Goal: Task Accomplishment & Management: Complete application form

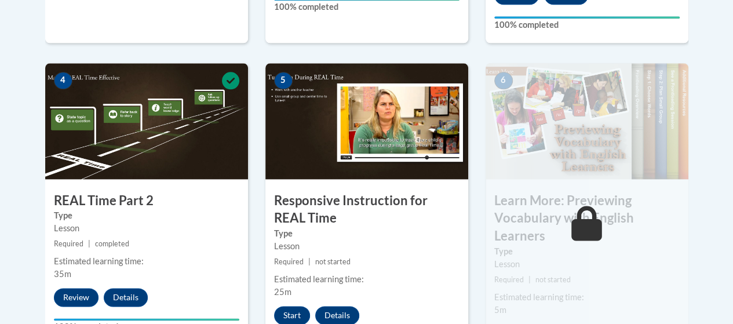
scroll to position [693, 0]
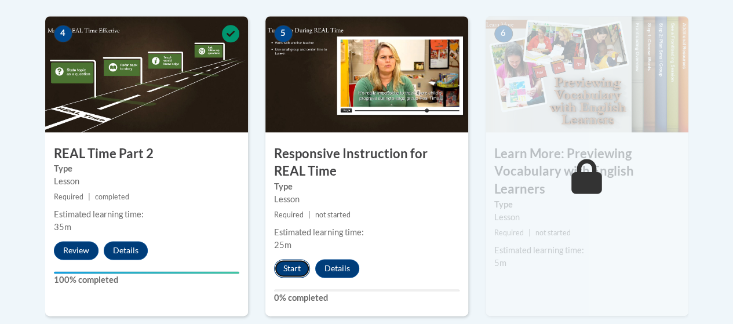
click at [293, 266] on button "Start" at bounding box center [292, 268] width 36 height 19
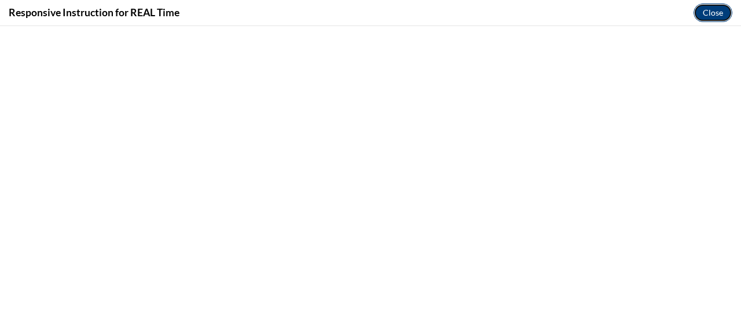
click at [720, 17] on button "Close" at bounding box center [713, 12] width 39 height 19
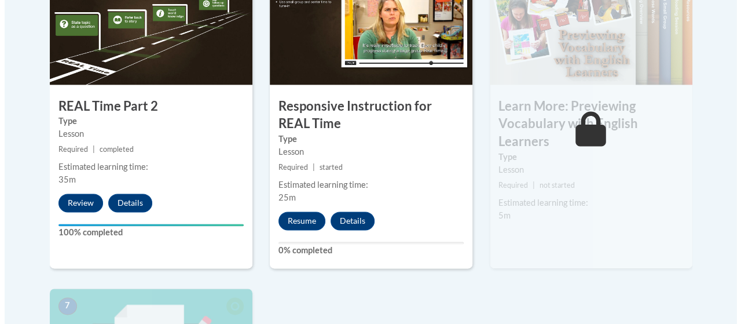
scroll to position [751, 0]
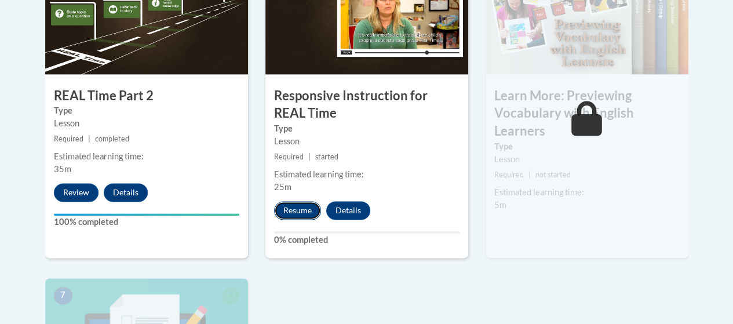
click at [306, 213] on button "Resume" at bounding box center [297, 210] width 47 height 19
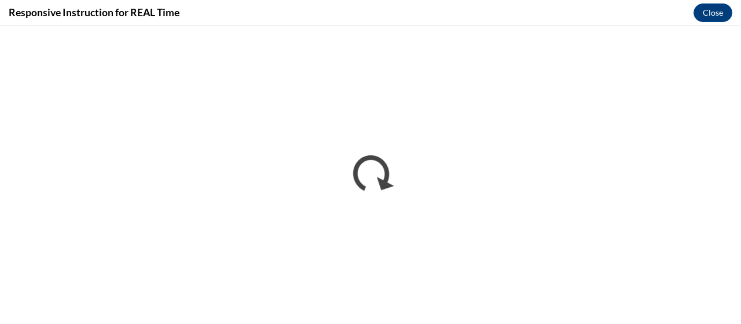
scroll to position [0, 0]
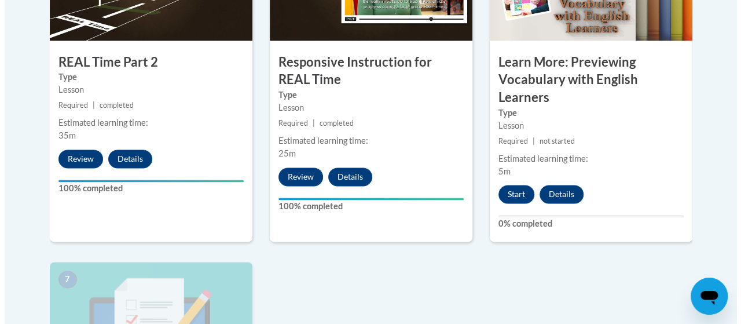
scroll to position [793, 0]
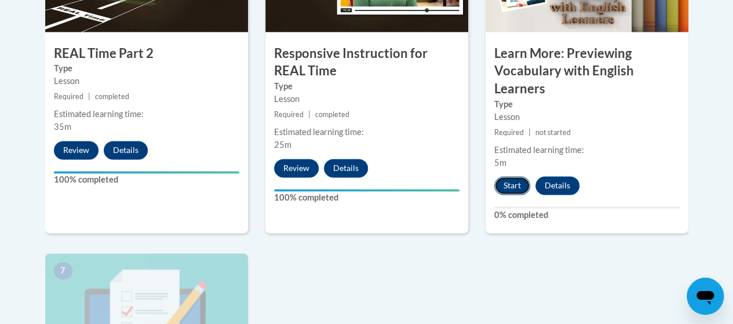
click at [518, 185] on button "Start" at bounding box center [512, 185] width 36 height 19
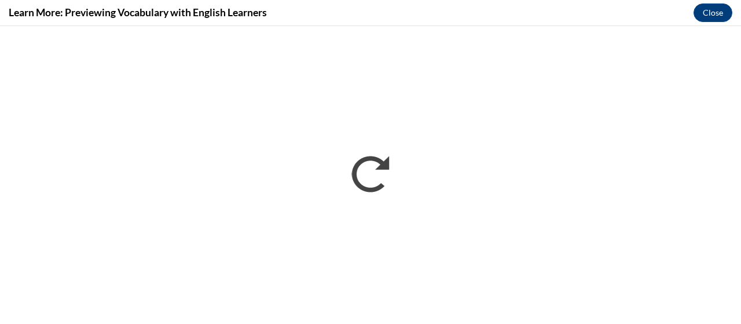
scroll to position [0, 0]
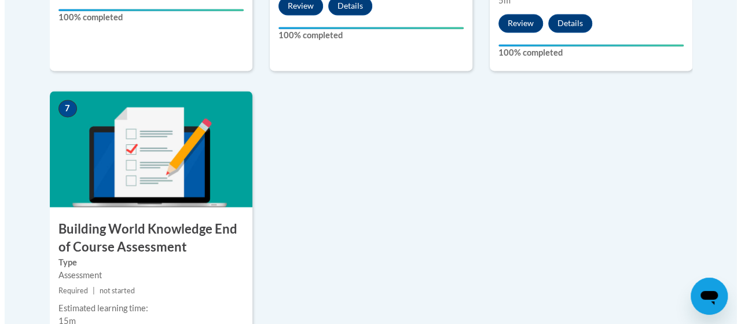
scroll to position [1071, 0]
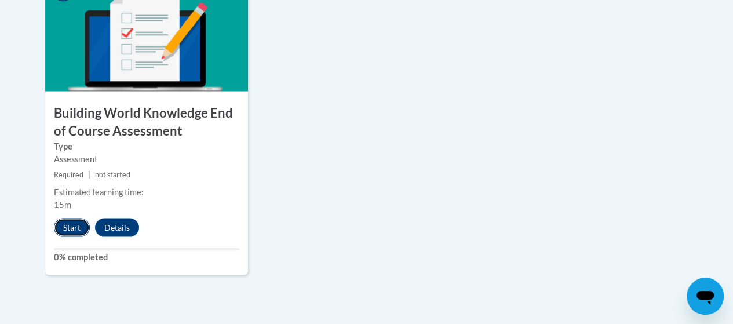
click at [63, 222] on button "Start" at bounding box center [72, 227] width 36 height 19
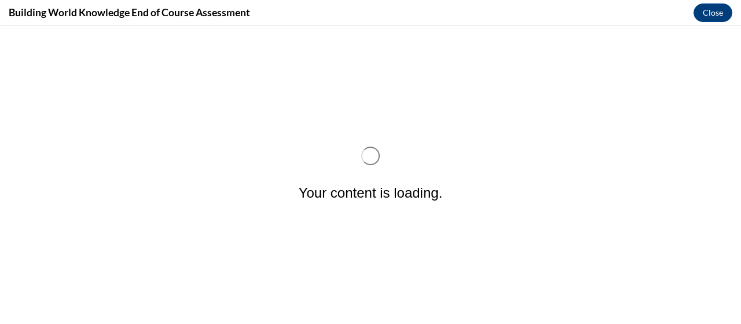
scroll to position [0, 0]
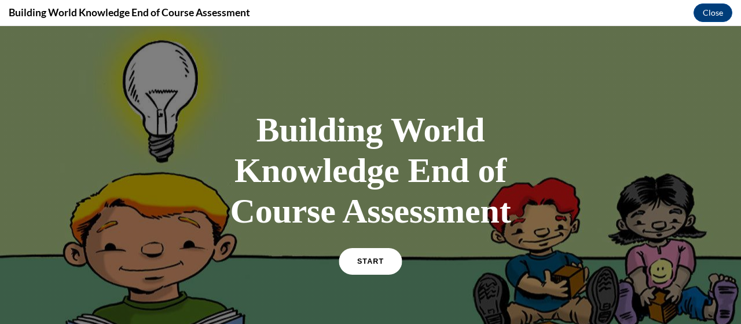
click at [383, 261] on link "START" at bounding box center [370, 261] width 63 height 27
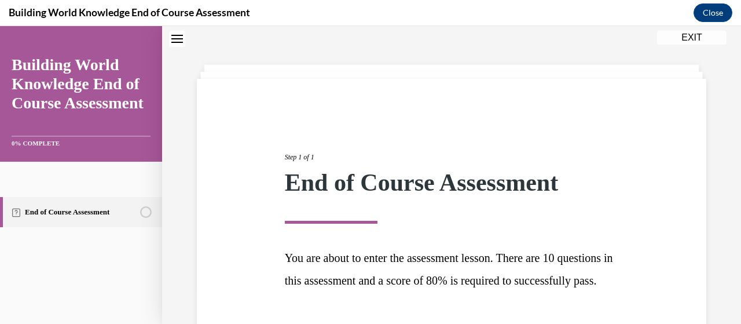
scroll to position [141, 0]
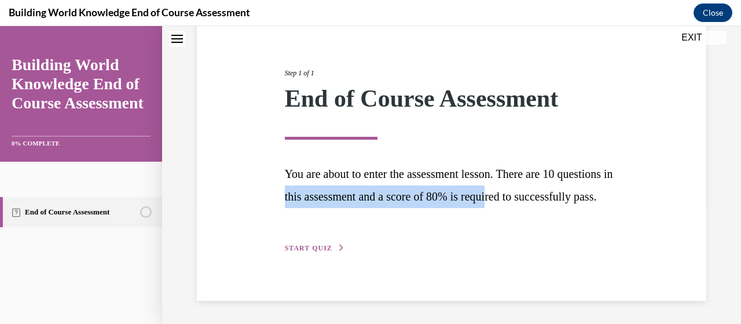
drag, startPoint x: 346, startPoint y: 177, endPoint x: 565, endPoint y: 180, distance: 219.0
click at [565, 180] on span "You are about to enter the assessment lesson. There are 10 questions in this as…" at bounding box center [449, 184] width 328 height 35
click at [310, 246] on span "START QUIZ" at bounding box center [308, 248] width 47 height 8
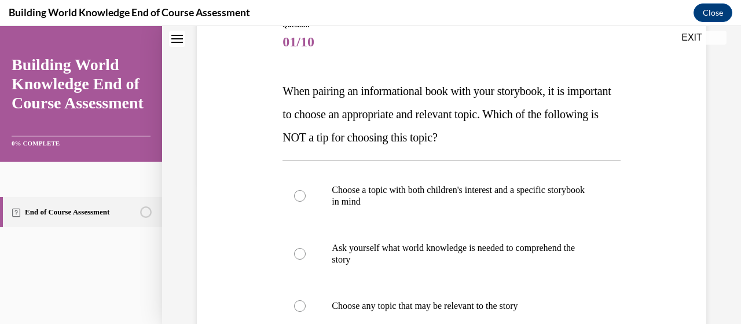
scroll to position [130, 0]
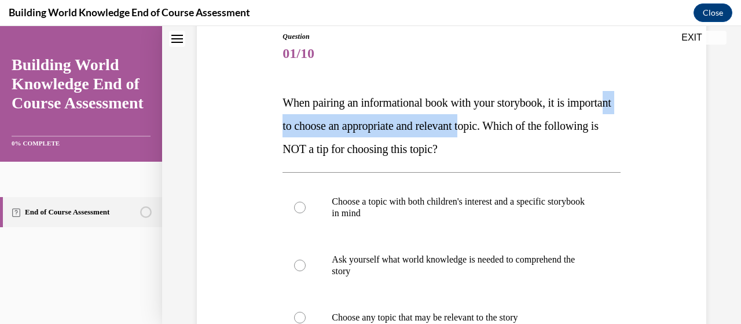
drag, startPoint x: 322, startPoint y: 129, endPoint x: 529, endPoint y: 119, distance: 207.6
click at [529, 119] on span "When pairing an informational book with your storybook, it is important to choo…" at bounding box center [447, 125] width 328 height 59
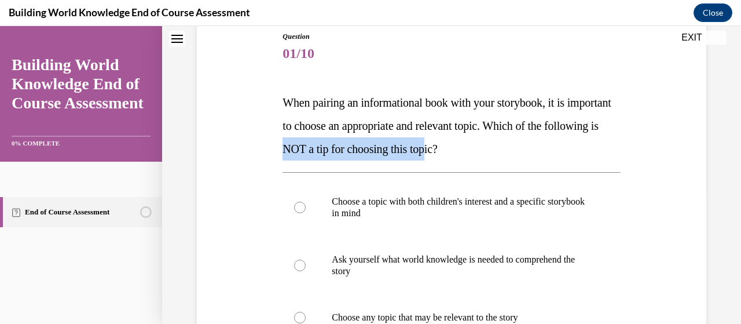
drag, startPoint x: 354, startPoint y: 142, endPoint x: 510, endPoint y: 142, distance: 155.2
click at [510, 142] on p "When pairing an informational book with your storybook, it is important to choo…" at bounding box center [452, 126] width 338 height 70
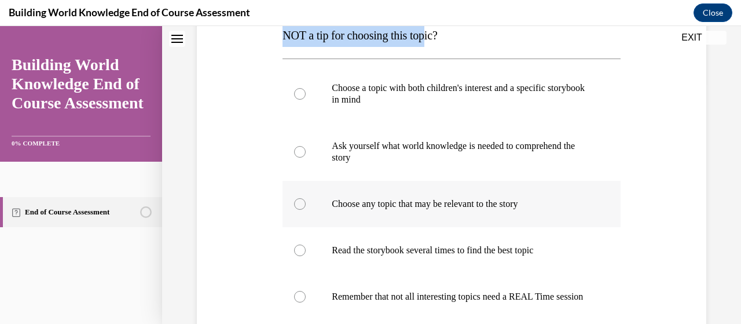
scroll to position [246, 0]
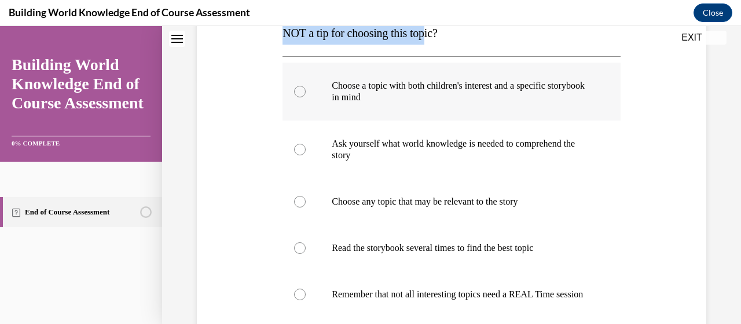
click at [328, 92] on label "Choose a topic with both children's interest and a specific storybook in mind" at bounding box center [452, 92] width 338 height 58
click at [306, 92] on input "Choose a topic with both children's interest and a specific storybook in mind" at bounding box center [300, 92] width 12 height 12
radio input "true"
click at [337, 147] on p "Ask yourself what world knowledge is needed to comprehend the story" at bounding box center [461, 149] width 259 height 23
click at [306, 147] on input "Ask yourself what world knowledge is needed to comprehend the story" at bounding box center [300, 150] width 12 height 12
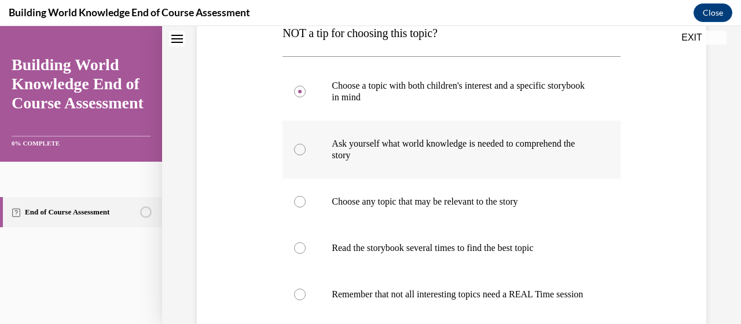
radio input "true"
click at [326, 98] on label "Choose a topic with both children's interest and a specific storybook in mind" at bounding box center [452, 92] width 338 height 58
click at [306, 97] on input "Choose a topic with both children's interest and a specific storybook in mind" at bounding box center [300, 92] width 12 height 12
radio input "true"
click at [328, 199] on label "Choose any topic that may be relevant to the story" at bounding box center [452, 201] width 338 height 46
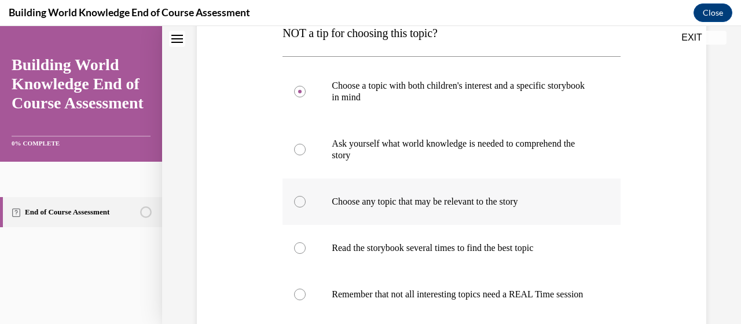
click at [306, 199] on input "Choose any topic that may be relevant to the story" at bounding box center [300, 202] width 12 height 12
radio input "true"
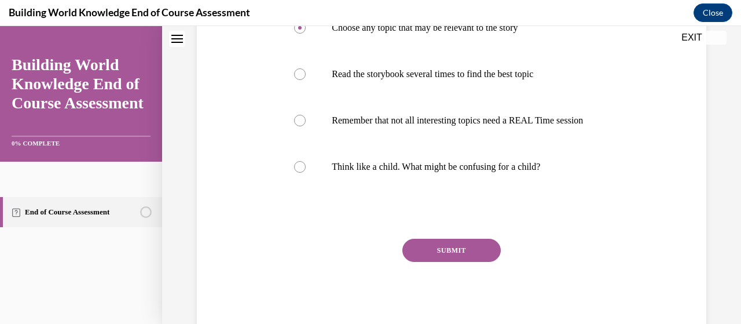
click at [423, 254] on button "SUBMIT" at bounding box center [452, 250] width 98 height 23
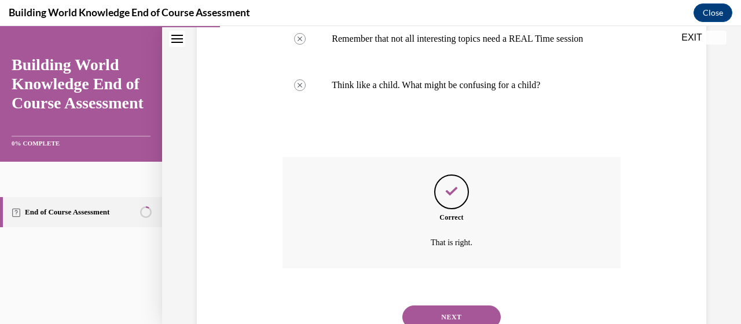
scroll to position [557, 0]
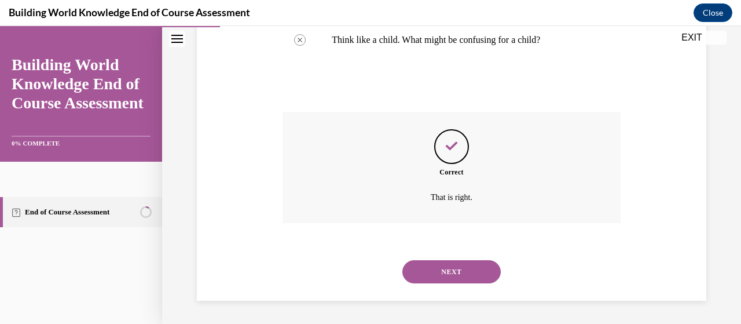
click at [429, 271] on button "NEXT" at bounding box center [452, 271] width 98 height 23
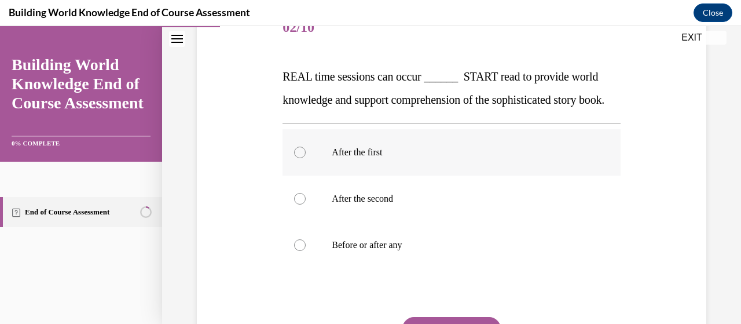
scroll to position [174, 0]
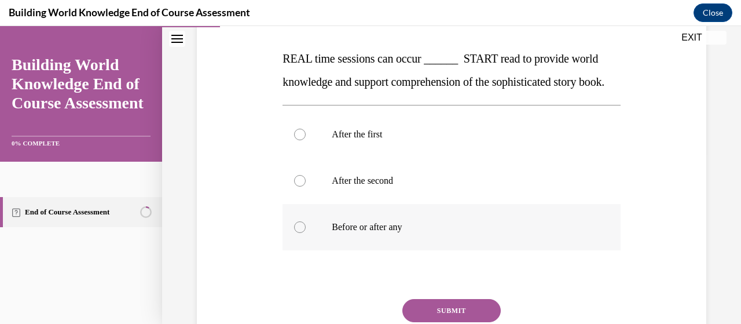
click at [361, 233] on p "Before or after any" at bounding box center [461, 227] width 259 height 12
click at [306, 233] on input "Before or after any" at bounding box center [300, 227] width 12 height 12
radio input "true"
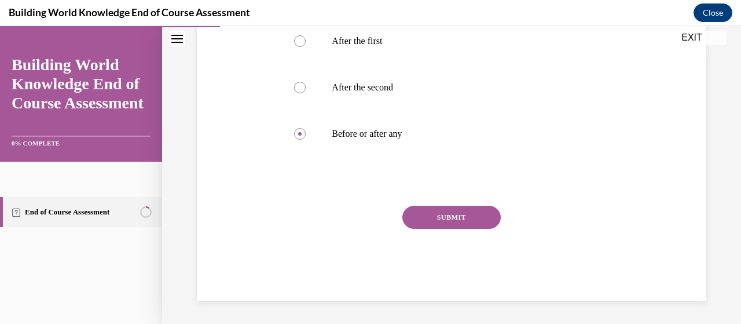
click at [435, 214] on button "SUBMIT" at bounding box center [452, 217] width 98 height 23
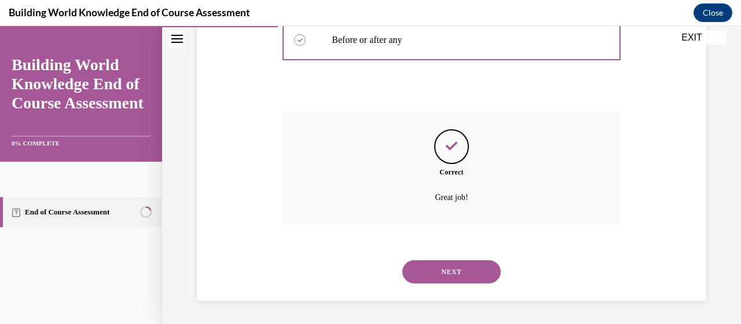
scroll to position [383, 0]
click at [436, 275] on button "NEXT" at bounding box center [452, 271] width 98 height 23
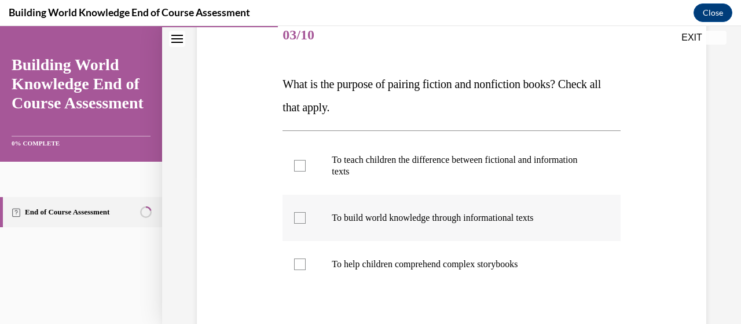
scroll to position [174, 0]
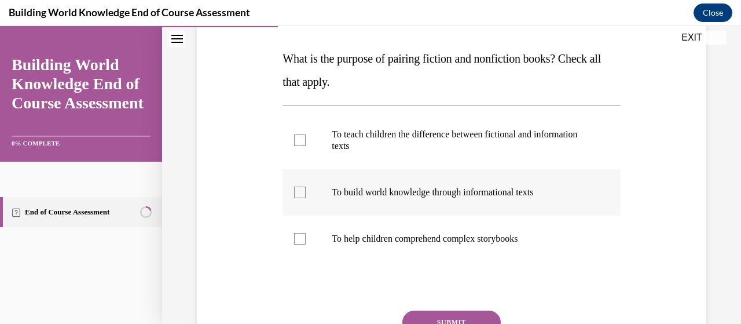
click at [447, 198] on label "To build world knowledge through informational texts" at bounding box center [452, 192] width 338 height 46
click at [306, 198] on input "To build world knowledge through informational texts" at bounding box center [300, 193] width 12 height 12
checkbox input "true"
click at [462, 313] on button "SUBMIT" at bounding box center [452, 321] width 98 height 23
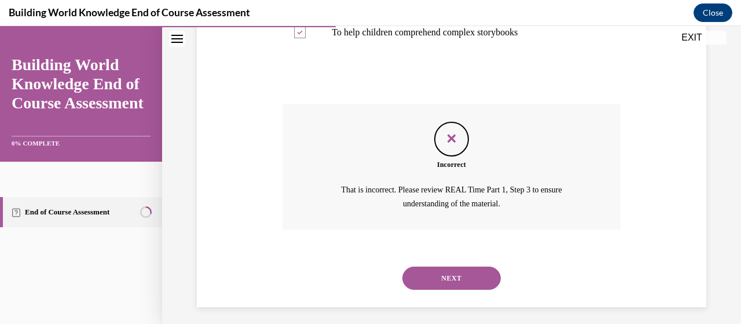
scroll to position [385, 0]
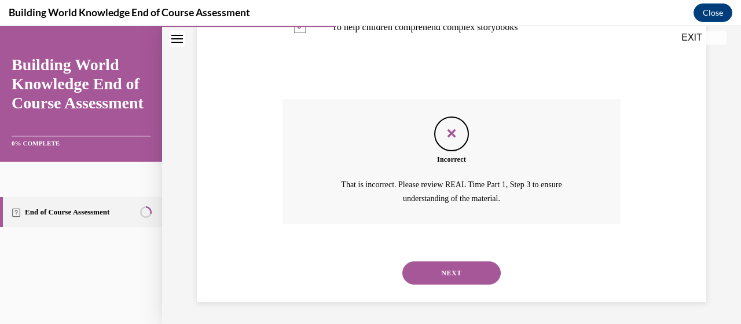
click at [422, 268] on button "NEXT" at bounding box center [452, 272] width 98 height 23
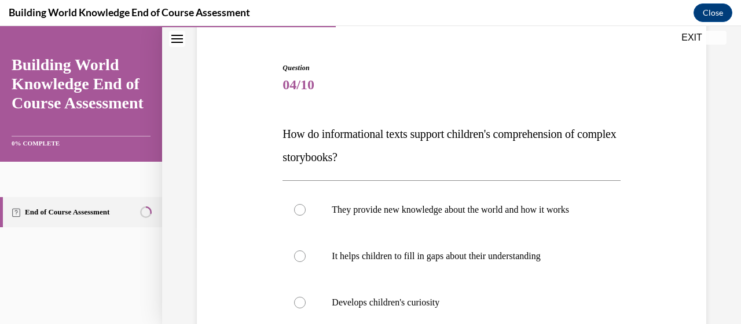
scroll to position [116, 0]
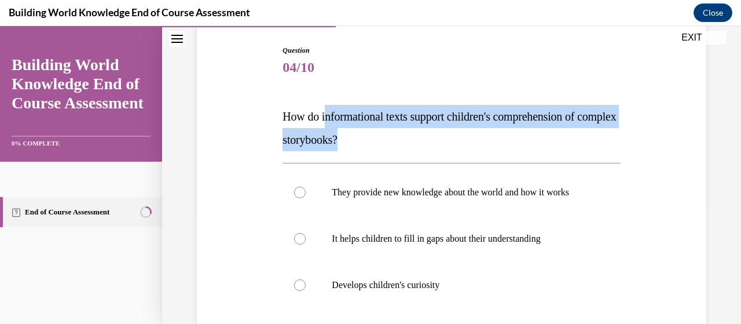
drag, startPoint x: 327, startPoint y: 112, endPoint x: 596, endPoint y: 149, distance: 271.3
click at [596, 149] on p "How do informational texts support children's comprehension of complex storyboo…" at bounding box center [452, 128] width 338 height 46
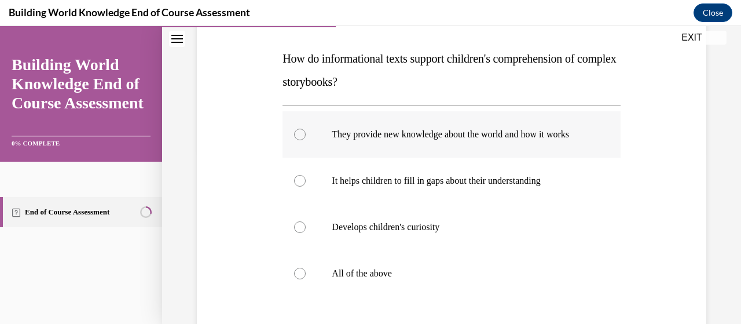
click at [297, 140] on div at bounding box center [300, 135] width 12 height 12
click at [297, 140] on input "They provide new knowledge about the world and how it works" at bounding box center [300, 135] width 12 height 12
radio input "true"
click at [300, 279] on div at bounding box center [300, 274] width 12 height 12
click at [300, 279] on input "All of the above" at bounding box center [300, 274] width 12 height 12
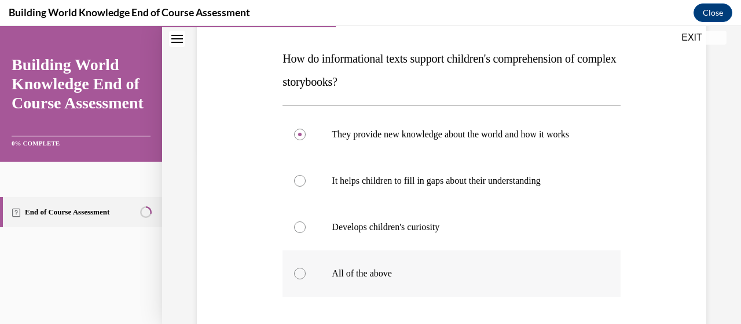
radio input "true"
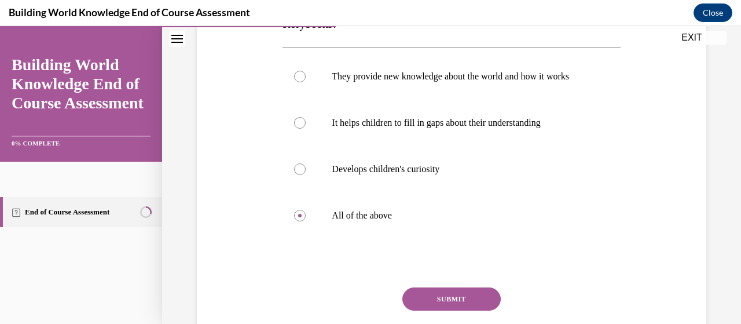
scroll to position [234, 0]
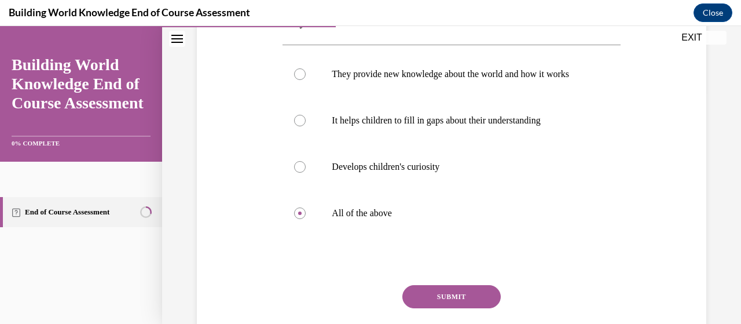
click at [438, 301] on button "SUBMIT" at bounding box center [452, 296] width 98 height 23
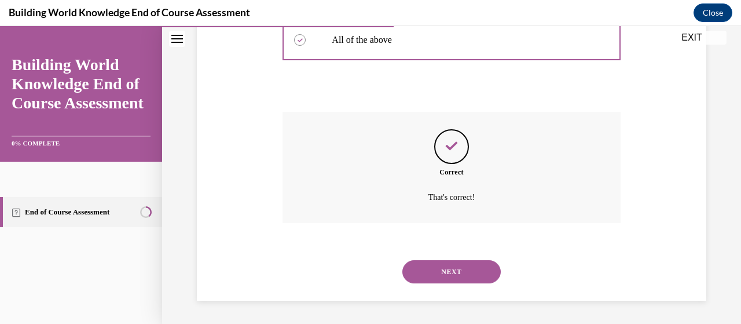
scroll to position [418, 0]
click at [413, 267] on button "NEXT" at bounding box center [452, 271] width 98 height 23
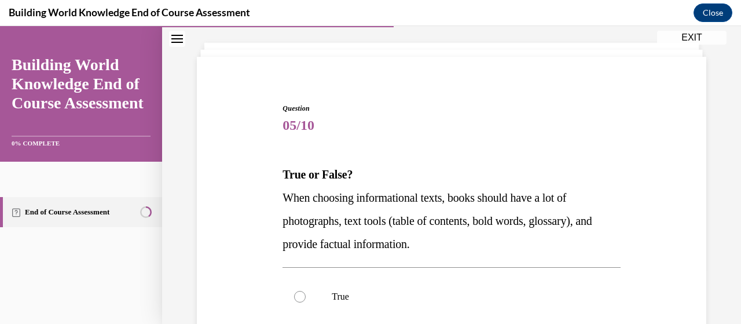
scroll to position [116, 0]
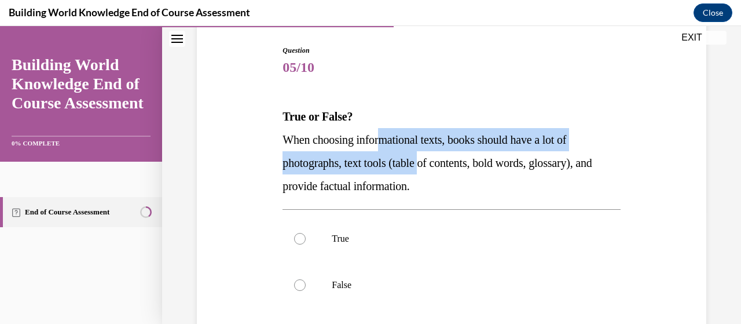
drag, startPoint x: 387, startPoint y: 144, endPoint x: 428, endPoint y: 162, distance: 44.9
click at [428, 162] on span "When choosing informational texts, books should have a lot of photographs, text…" at bounding box center [437, 162] width 309 height 59
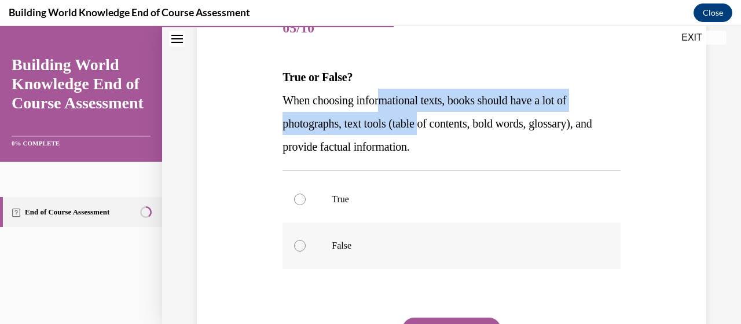
scroll to position [174, 0]
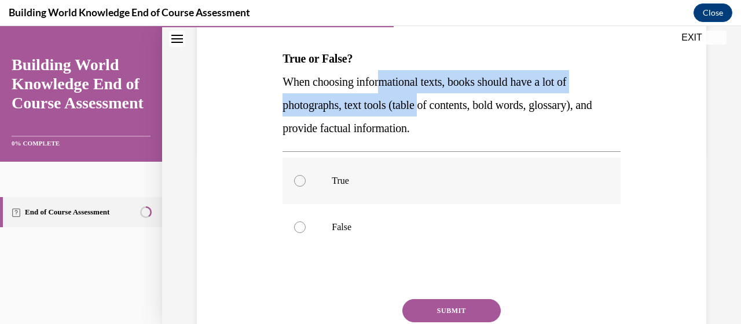
click at [346, 174] on label "True" at bounding box center [452, 181] width 338 height 46
click at [306, 175] on input "True" at bounding box center [300, 181] width 12 height 12
radio input "true"
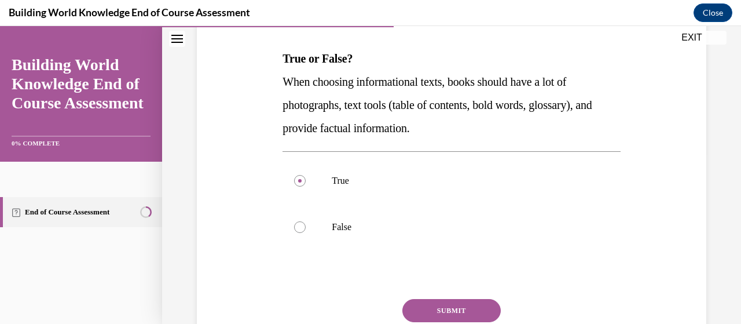
click at [417, 302] on button "SUBMIT" at bounding box center [452, 310] width 98 height 23
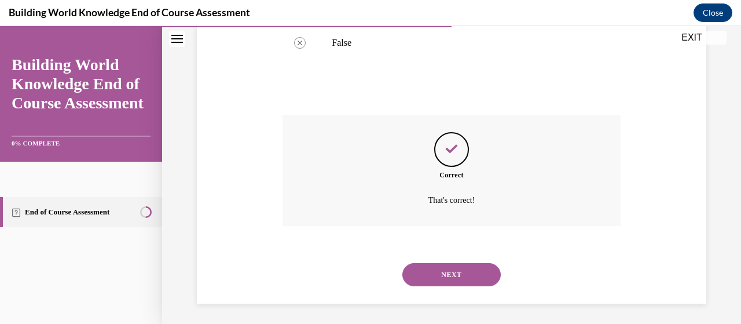
scroll to position [360, 0]
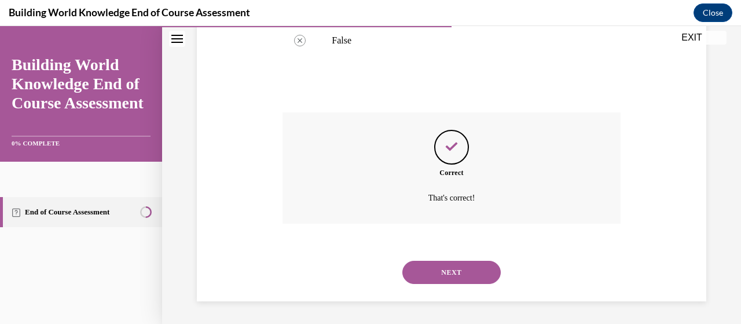
click at [422, 273] on button "NEXT" at bounding box center [452, 272] width 98 height 23
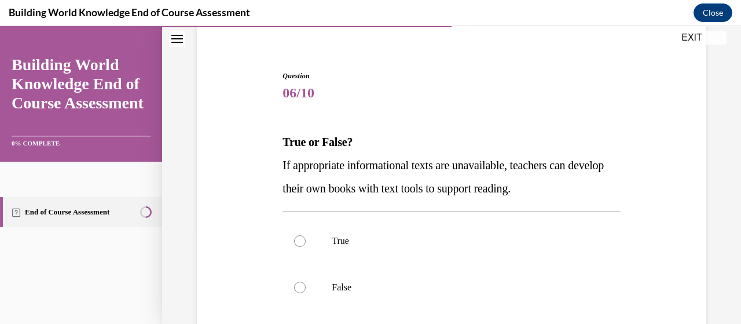
scroll to position [116, 0]
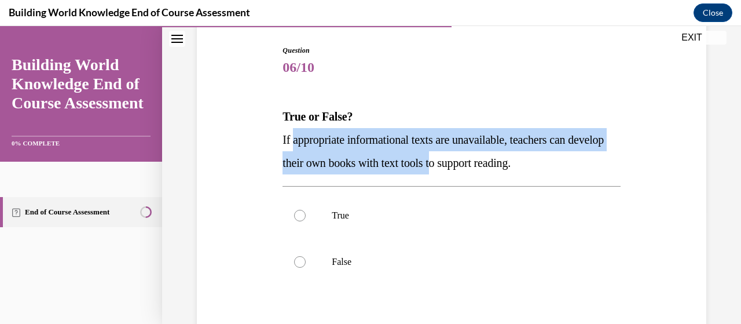
drag, startPoint x: 293, startPoint y: 138, endPoint x: 485, endPoint y: 163, distance: 193.8
click at [485, 163] on span "If appropriate informational texts are unavailable, teachers can develop their …" at bounding box center [443, 151] width 321 height 36
click at [373, 219] on p "True" at bounding box center [461, 216] width 259 height 12
click at [306, 219] on input "True" at bounding box center [300, 216] width 12 height 12
radio input "true"
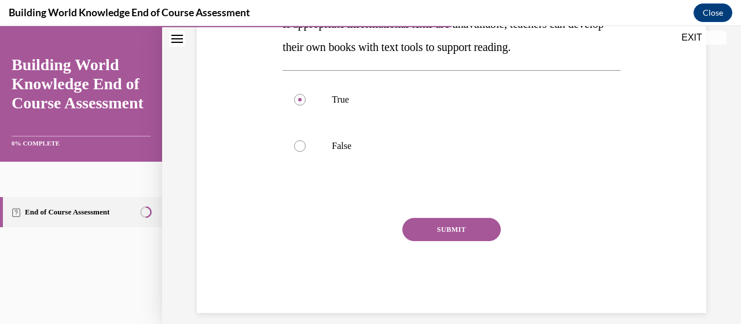
click at [438, 228] on button "SUBMIT" at bounding box center [452, 229] width 98 height 23
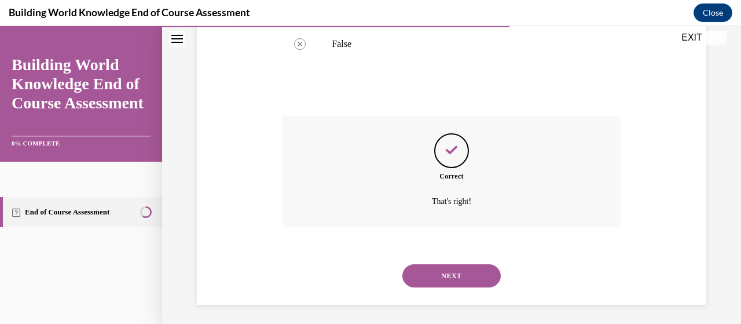
scroll to position [337, 0]
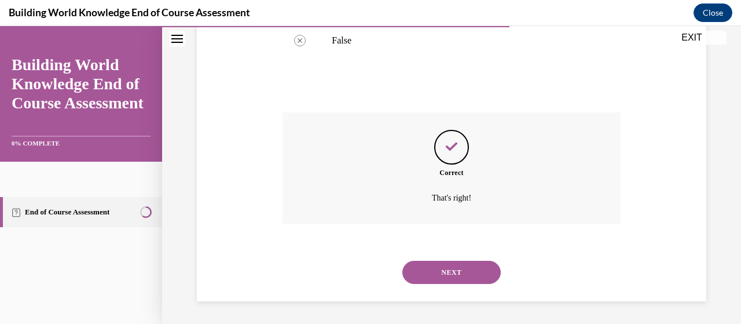
click at [424, 266] on button "NEXT" at bounding box center [452, 272] width 98 height 23
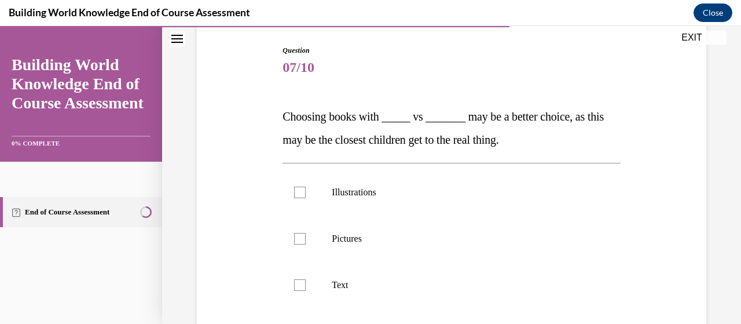
scroll to position [174, 0]
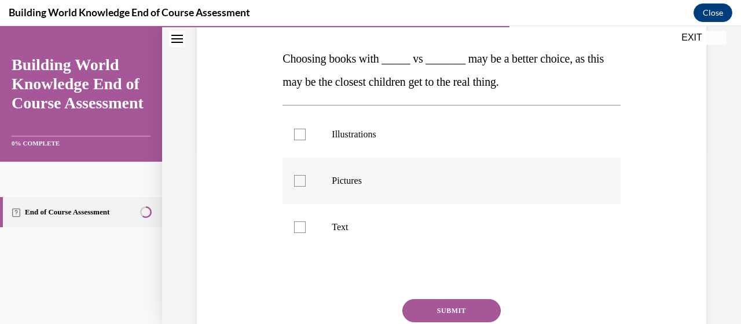
click at [294, 180] on div at bounding box center [300, 181] width 12 height 12
click at [294, 180] on input "Pictures" at bounding box center [300, 181] width 12 height 12
checkbox input "true"
click at [300, 132] on div at bounding box center [300, 135] width 12 height 12
click at [300, 132] on input "Illustrations" at bounding box center [300, 135] width 12 height 12
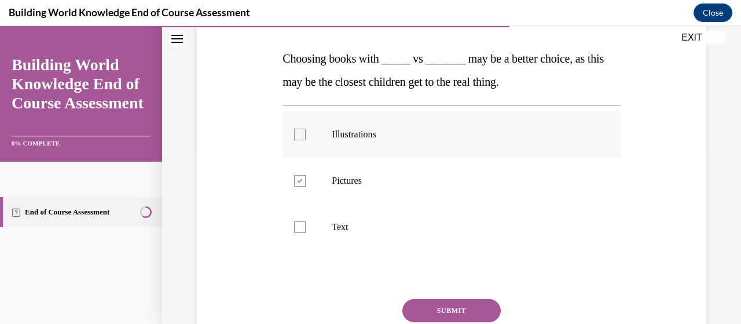
checkbox input "true"
click at [422, 304] on button "SUBMIT" at bounding box center [452, 310] width 98 height 23
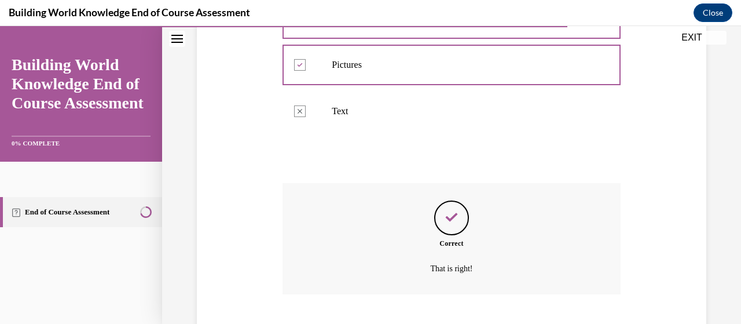
scroll to position [360, 0]
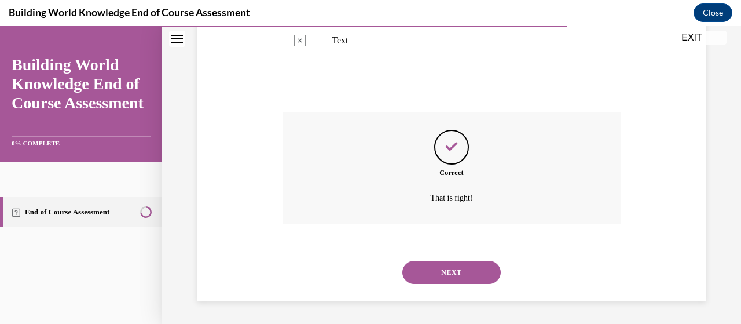
click at [416, 272] on button "NEXT" at bounding box center [452, 272] width 98 height 23
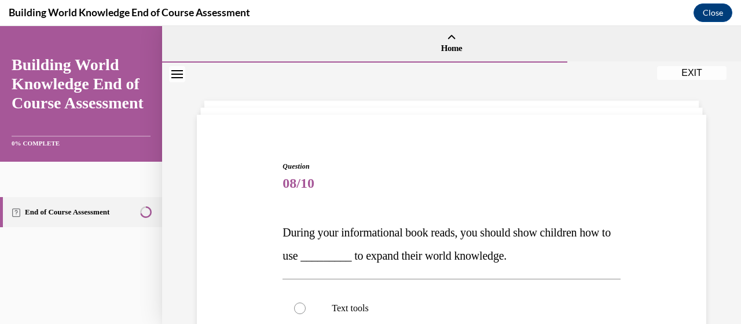
scroll to position [58, 0]
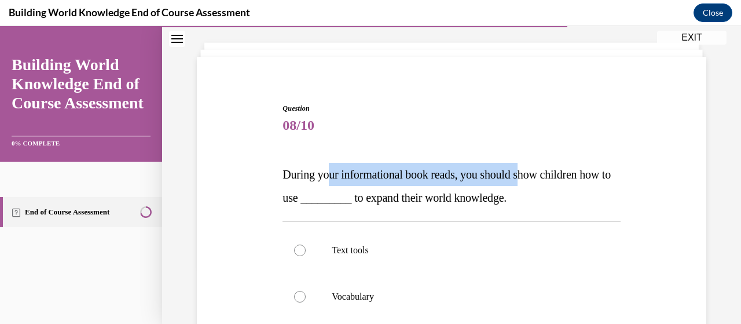
drag, startPoint x: 330, startPoint y: 173, endPoint x: 533, endPoint y: 164, distance: 202.9
click at [533, 164] on p "During your informational book reads, you should show children how to use _____…" at bounding box center [452, 186] width 338 height 46
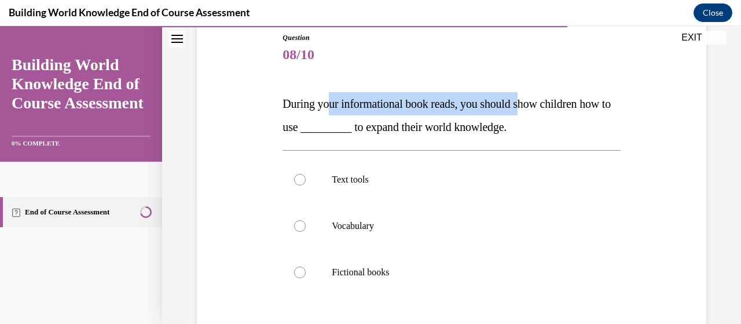
scroll to position [174, 0]
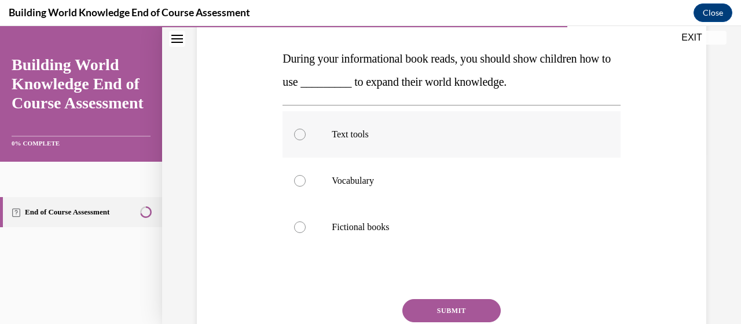
click at [346, 125] on label "Text tools" at bounding box center [452, 134] width 338 height 46
click at [306, 129] on input "Text tools" at bounding box center [300, 135] width 12 height 12
radio input "true"
click at [451, 305] on button "SUBMIT" at bounding box center [452, 310] width 98 height 23
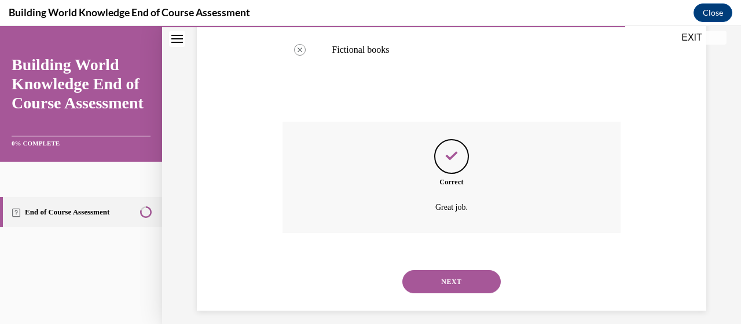
scroll to position [360, 0]
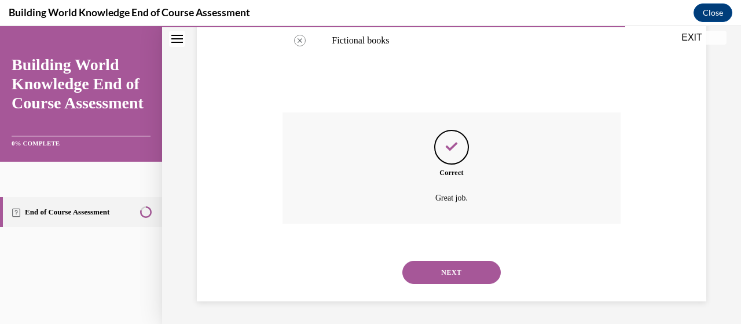
click at [438, 264] on button "NEXT" at bounding box center [452, 272] width 98 height 23
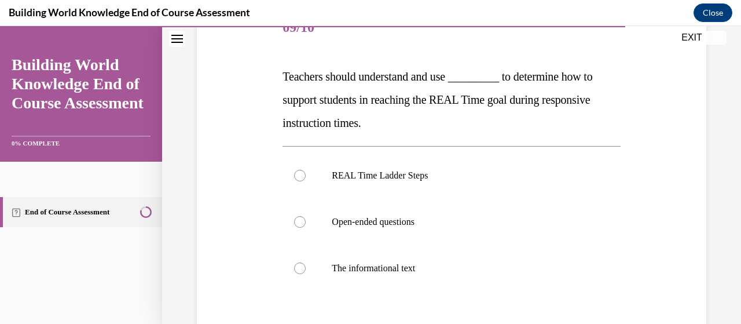
scroll to position [174, 0]
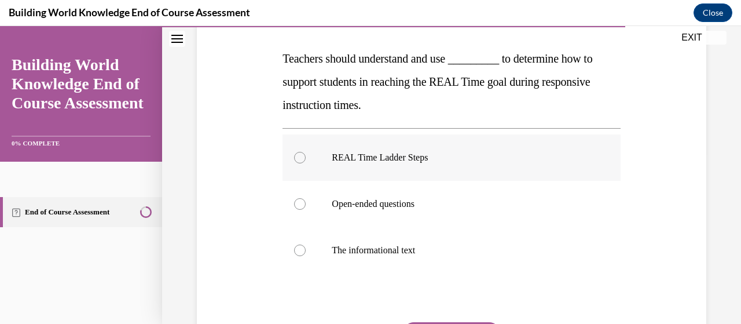
click at [338, 162] on p "REAL Time Ladder Steps" at bounding box center [461, 158] width 259 height 12
click at [306, 162] on input "REAL Time Ladder Steps" at bounding box center [300, 158] width 12 height 12
radio input "true"
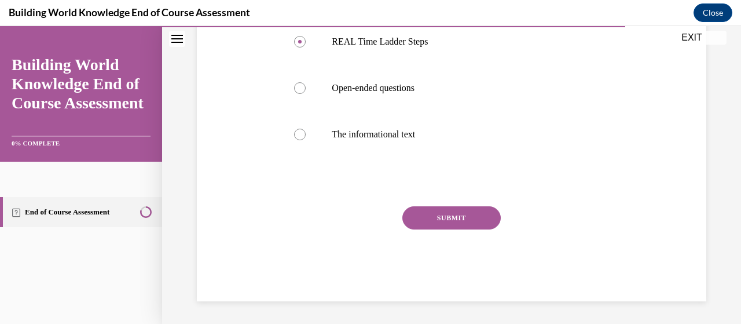
click at [407, 218] on button "SUBMIT" at bounding box center [452, 217] width 98 height 23
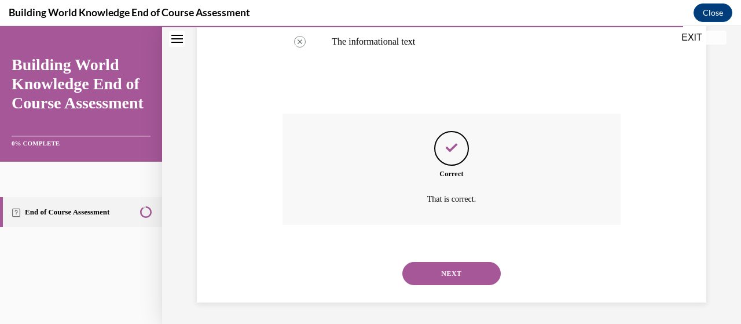
scroll to position [383, 0]
click at [423, 268] on button "NEXT" at bounding box center [452, 272] width 98 height 23
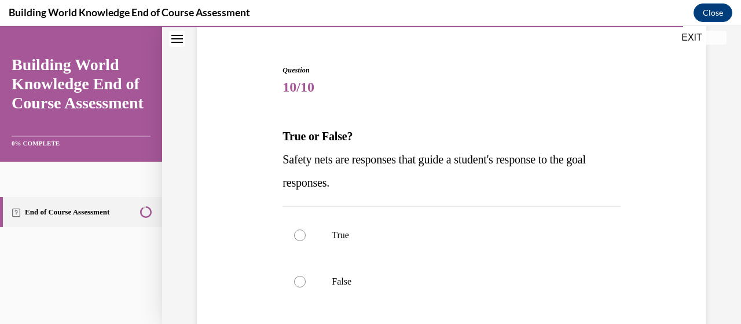
scroll to position [116, 0]
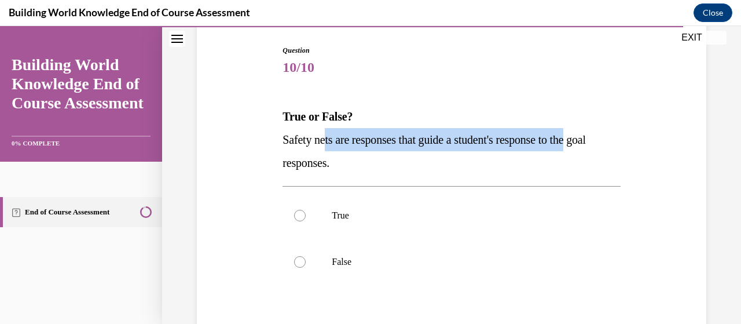
drag, startPoint x: 329, startPoint y: 136, endPoint x: 595, endPoint y: 137, distance: 266.4
click at [586, 137] on span "Safety nets are responses that guide a student's response to the goal responses." at bounding box center [435, 151] width 304 height 36
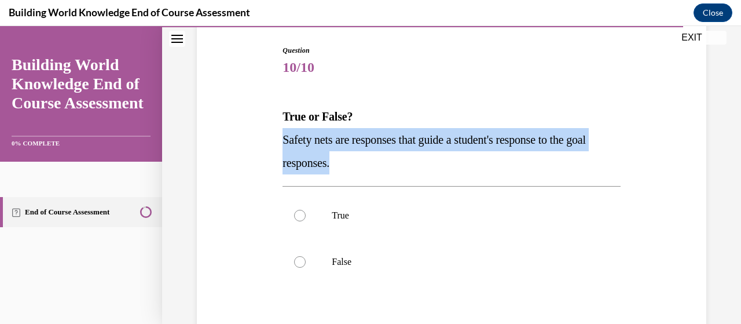
drag, startPoint x: 448, startPoint y: 158, endPoint x: 283, endPoint y: 137, distance: 166.4
click at [283, 137] on p "Safety nets are responses that guide a student's response to the goal responses." at bounding box center [452, 151] width 338 height 46
click at [343, 214] on p "True" at bounding box center [461, 216] width 259 height 12
click at [306, 214] on input "True" at bounding box center [300, 216] width 12 height 12
radio input "true"
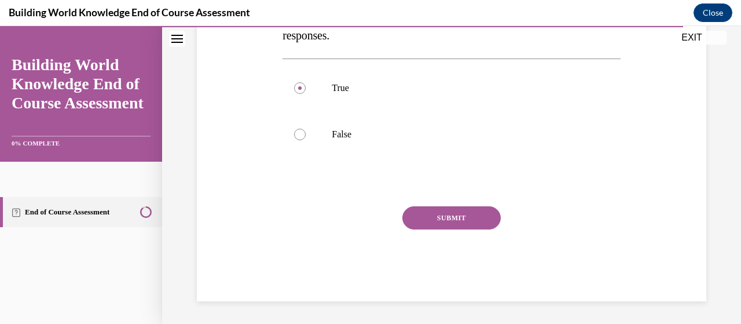
click at [427, 217] on button "SUBMIT" at bounding box center [452, 217] width 98 height 23
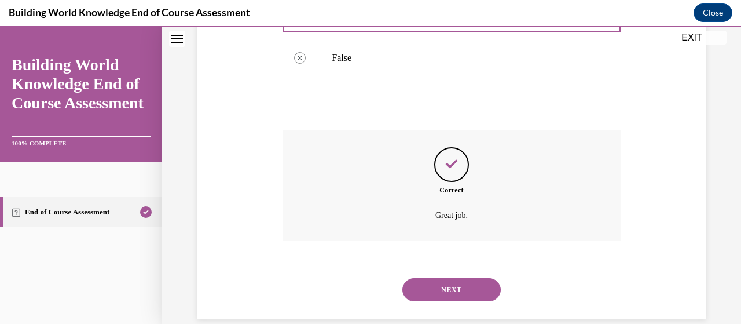
scroll to position [337, 0]
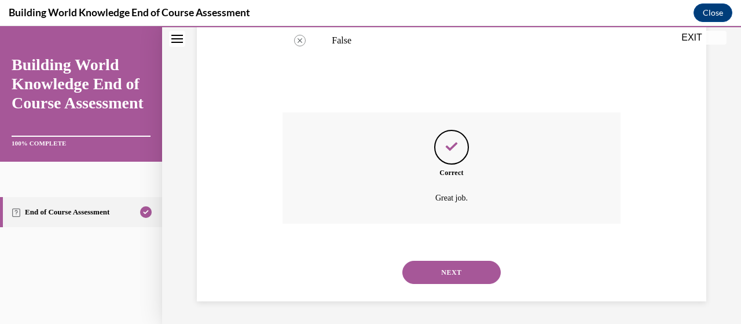
click at [431, 276] on button "NEXT" at bounding box center [452, 272] width 98 height 23
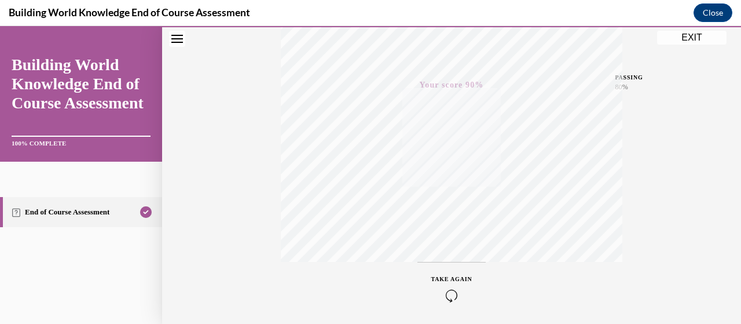
scroll to position [6, 0]
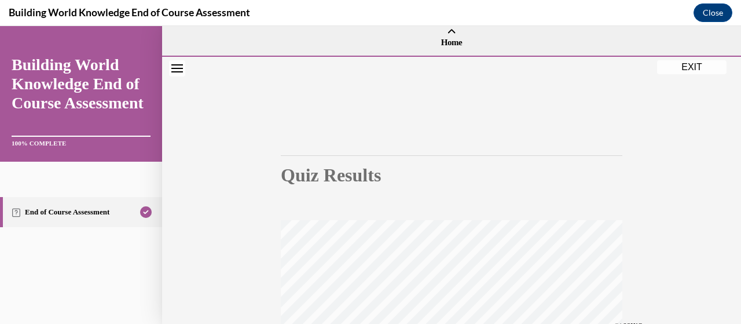
click at [683, 68] on button "EXIT" at bounding box center [692, 67] width 70 height 14
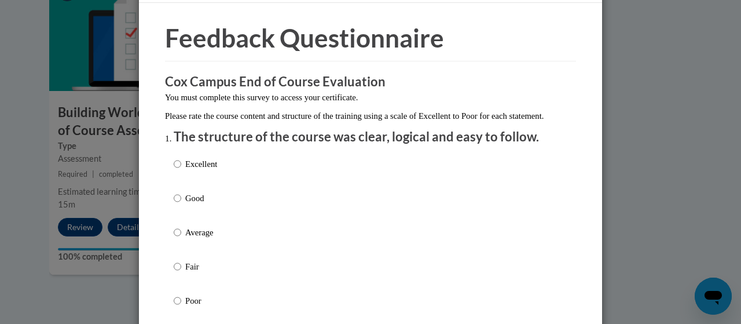
scroll to position [58, 0]
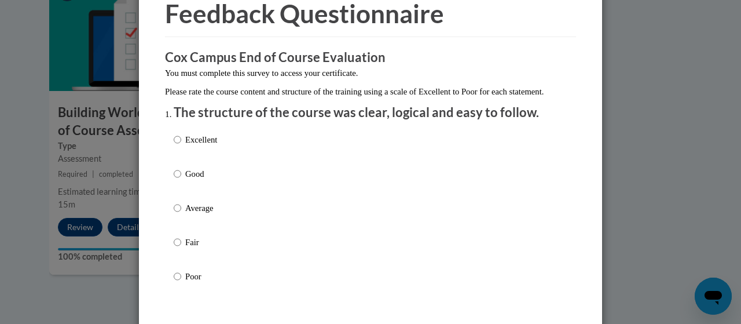
click at [205, 146] on p "Excellent" at bounding box center [201, 139] width 32 height 13
click at [181, 146] on input "Excellent" at bounding box center [178, 139] width 8 height 13
radio input "true"
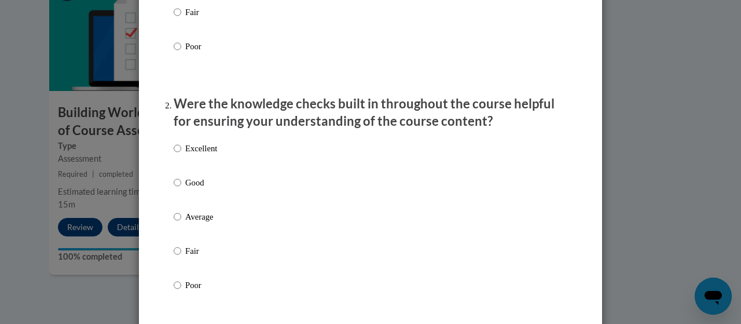
scroll to position [290, 0]
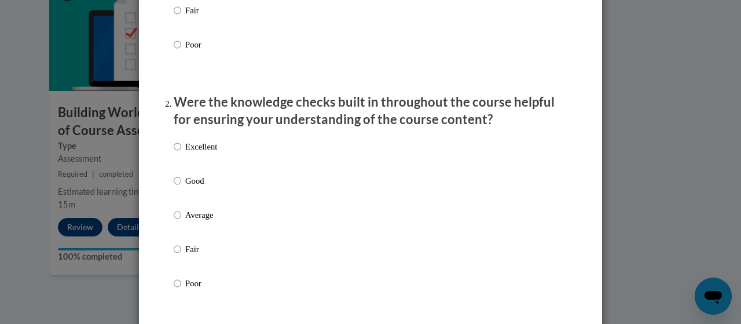
click at [205, 153] on p "Excellent" at bounding box center [201, 146] width 32 height 13
click at [181, 153] on input "Excellent" at bounding box center [178, 146] width 8 height 13
radio input "true"
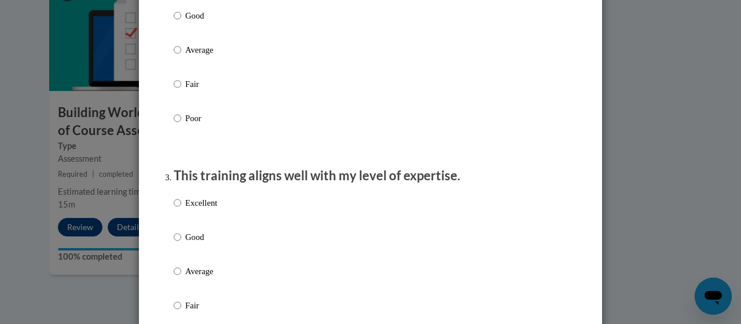
scroll to position [463, 0]
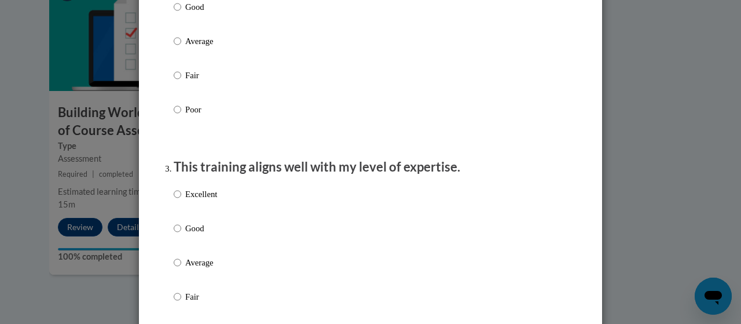
click at [207, 200] on p "Excellent" at bounding box center [201, 194] width 32 height 13
click at [181, 200] on input "Excellent" at bounding box center [178, 194] width 8 height 13
radio input "true"
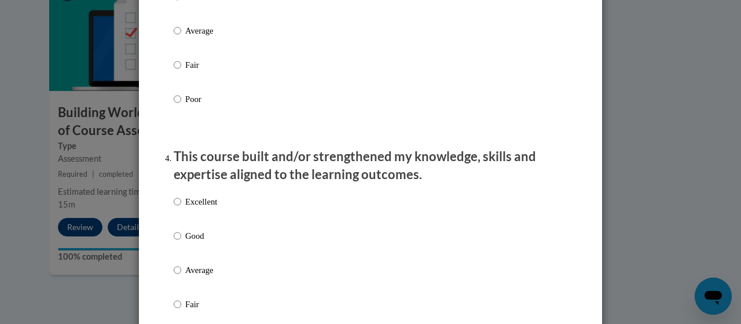
click at [207, 208] on p "Excellent" at bounding box center [201, 201] width 32 height 13
click at [181, 208] on input "Excellent" at bounding box center [178, 201] width 8 height 13
radio input "true"
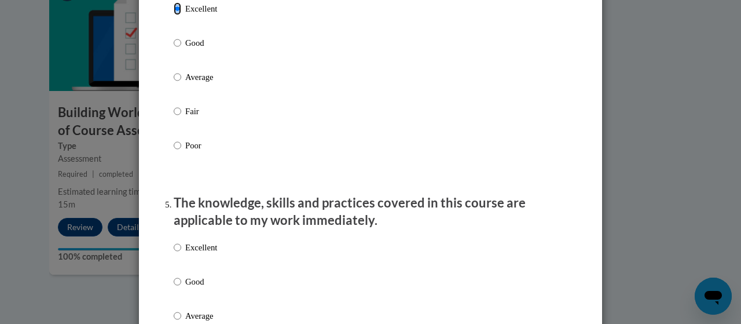
scroll to position [985, 0]
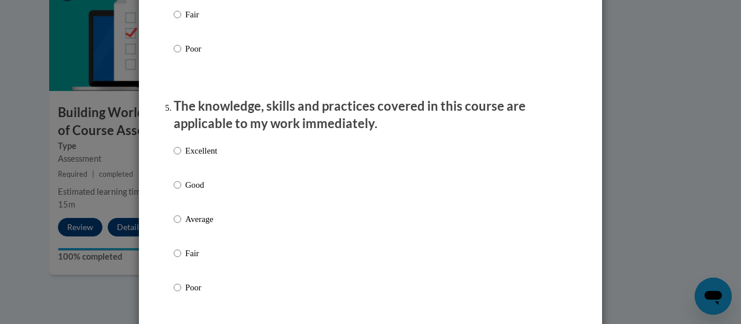
click at [207, 157] on p "Excellent" at bounding box center [201, 150] width 32 height 13
click at [181, 157] on input "Excellent" at bounding box center [178, 150] width 8 height 13
radio input "true"
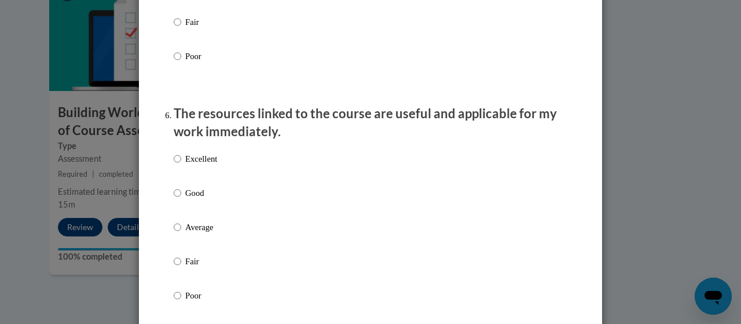
scroll to position [1216, 0]
click at [207, 165] on p "Excellent" at bounding box center [201, 158] width 32 height 13
click at [181, 165] on input "Excellent" at bounding box center [178, 158] width 8 height 13
radio input "true"
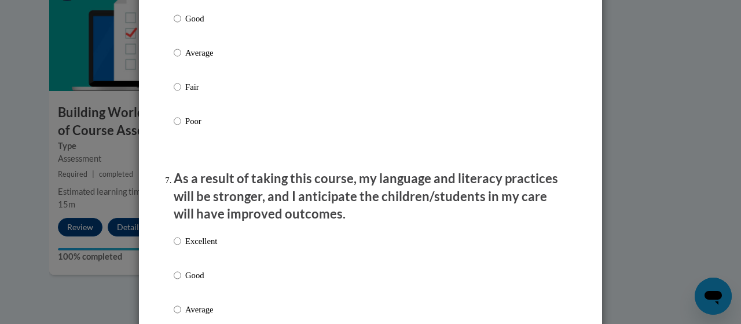
click at [207, 247] on p "Excellent" at bounding box center [201, 241] width 32 height 13
click at [181, 247] on input "Excellent" at bounding box center [178, 241] width 8 height 13
radio input "true"
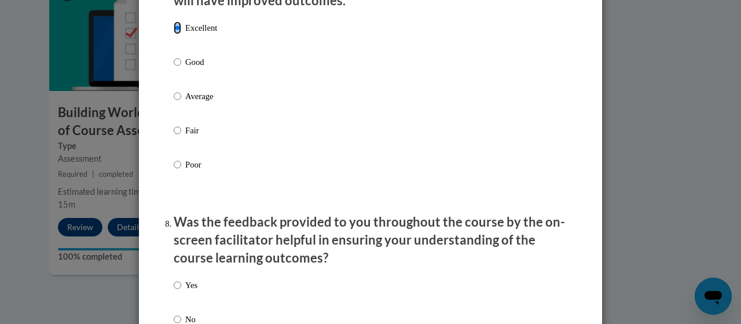
scroll to position [1680, 0]
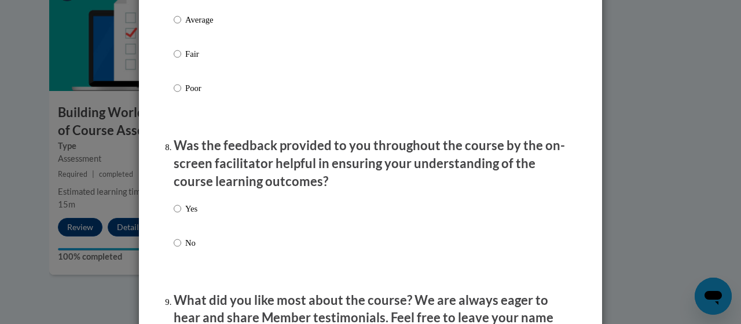
click at [185, 215] on p "Yes" at bounding box center [191, 208] width 12 height 13
click at [181, 215] on input "Yes" at bounding box center [178, 208] width 8 height 13
radio input "true"
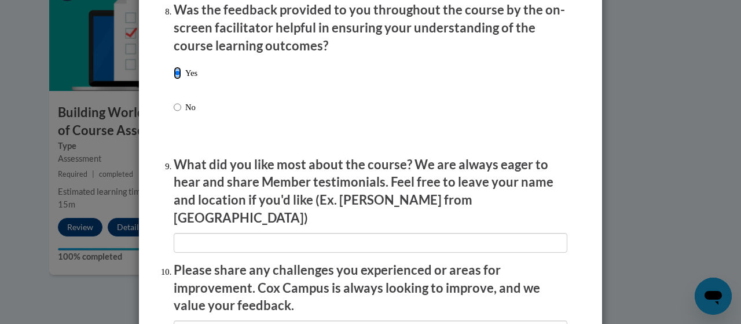
scroll to position [1854, 0]
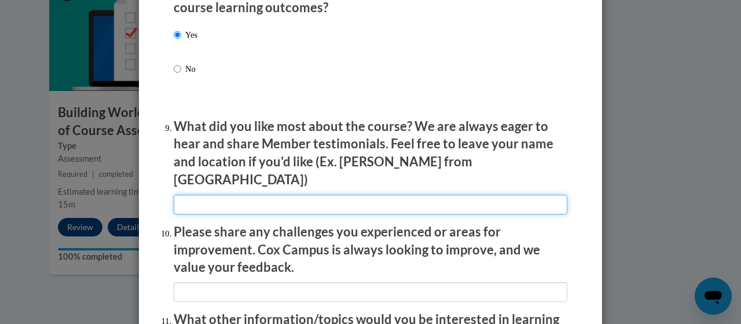
click at [196, 195] on input "textbox" at bounding box center [371, 205] width 394 height 20
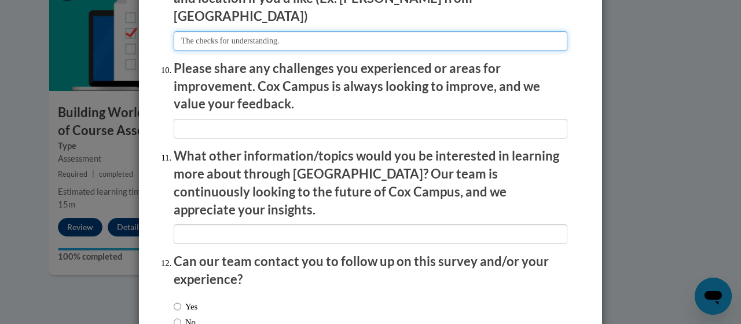
type input "The checks for understanding."
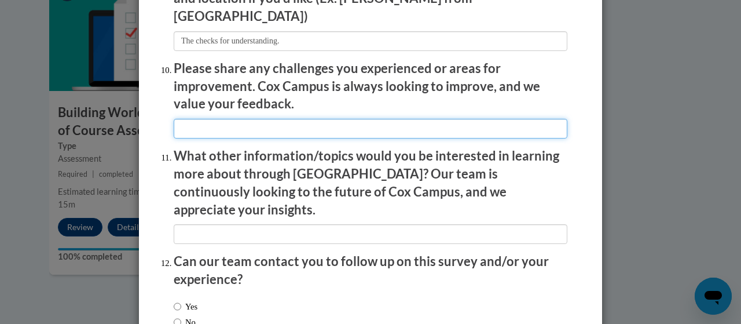
click at [251, 122] on input "textbox" at bounding box center [371, 129] width 394 height 20
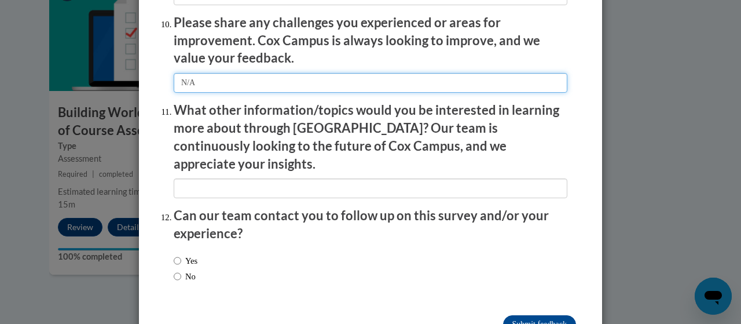
scroll to position [2065, 0]
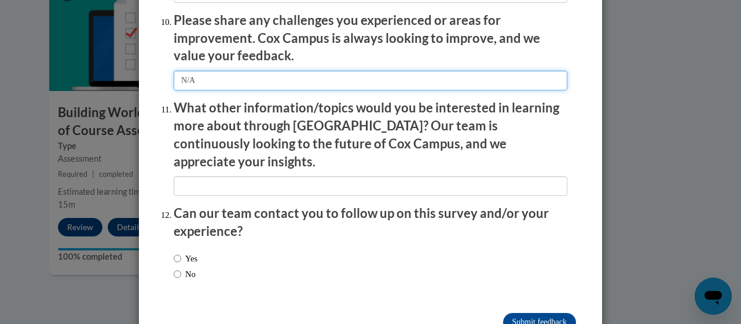
type input "N/A"
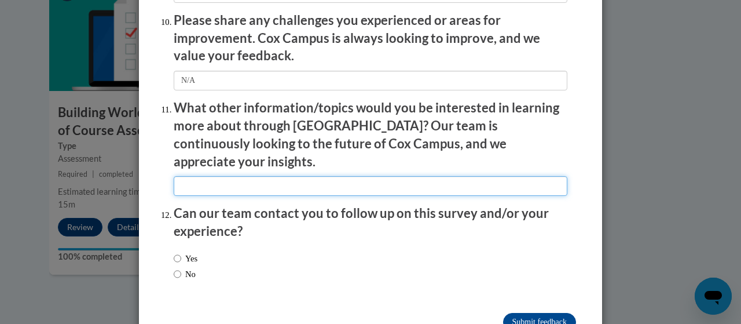
click at [244, 176] on input "textbox" at bounding box center [371, 186] width 394 height 20
type input "M"
type input "n"
type input "N/A"
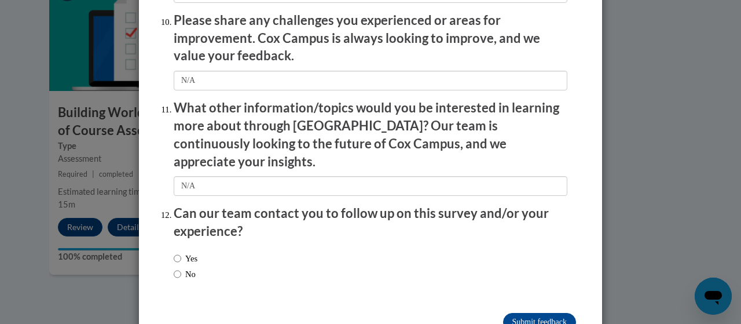
click at [191, 268] on label "No" at bounding box center [185, 274] width 22 height 13
click at [181, 268] on input "No" at bounding box center [178, 274] width 8 height 13
radio input "true"
click at [514, 313] on input "Submit feedback" at bounding box center [539, 322] width 73 height 19
